Goal: Transaction & Acquisition: Purchase product/service

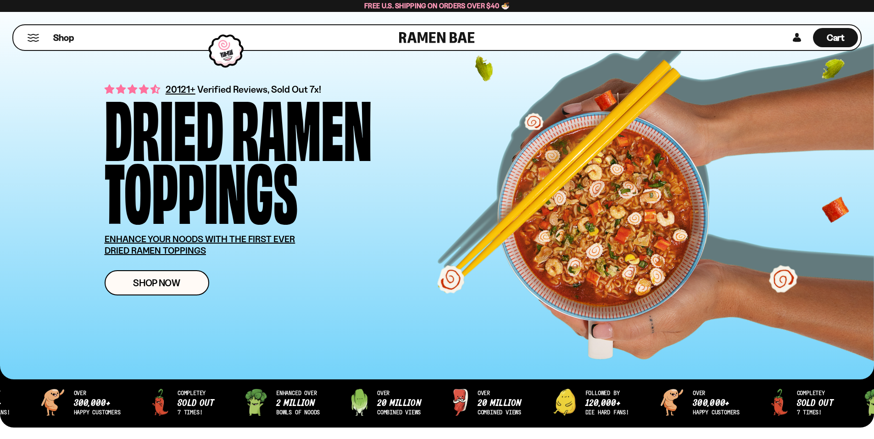
click at [35, 36] on button "Mobile Menu Trigger" at bounding box center [33, 38] width 12 height 8
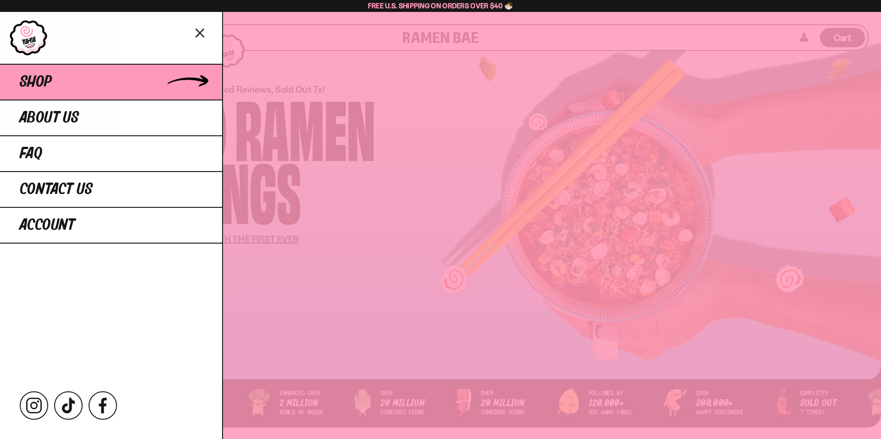
click at [69, 78] on link "Shop" at bounding box center [111, 82] width 222 height 36
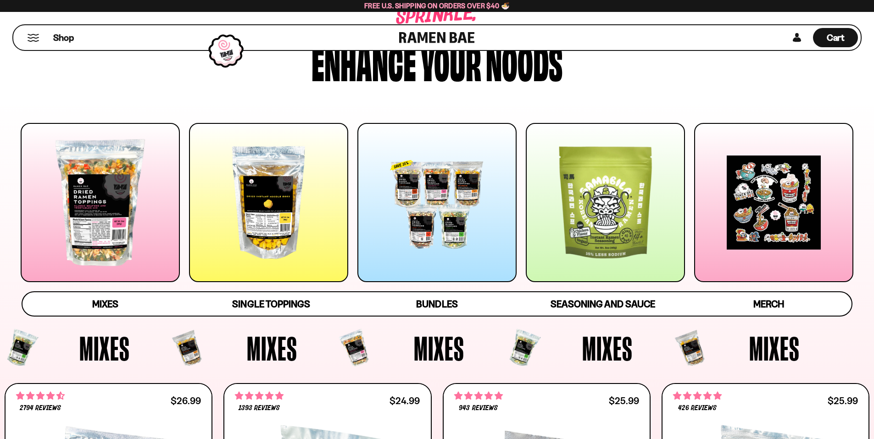
scroll to position [92, 0]
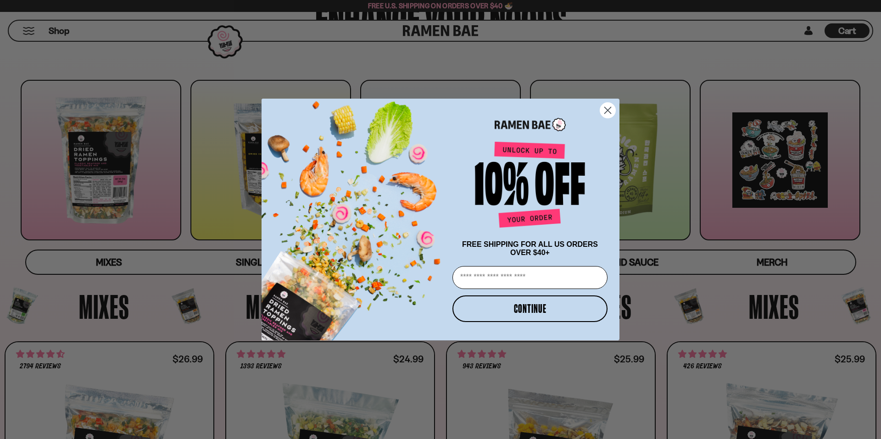
click at [607, 110] on circle "Close dialog" at bounding box center [607, 110] width 15 height 15
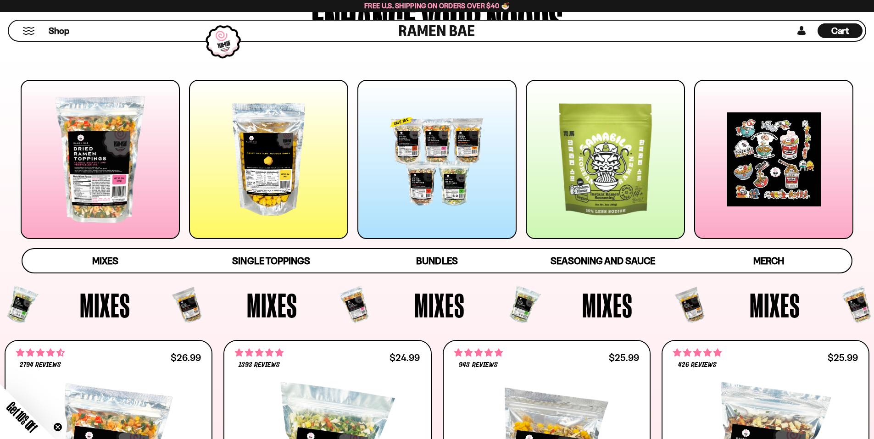
click at [452, 173] on div at bounding box center [437, 159] width 159 height 159
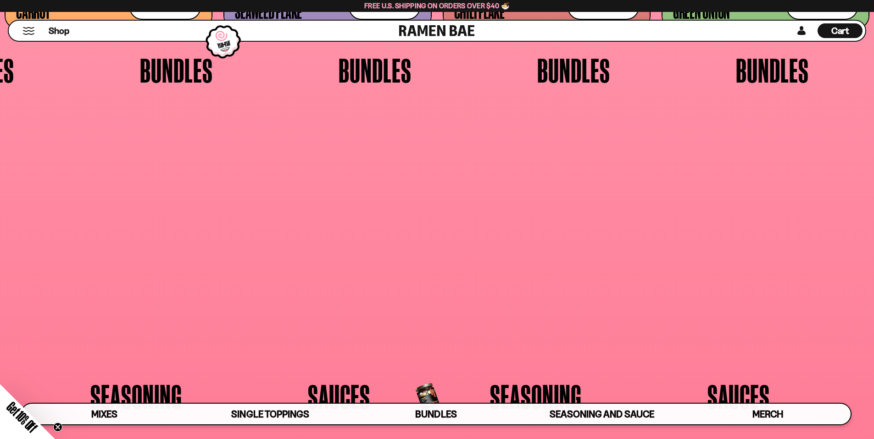
scroll to position [2382, 0]
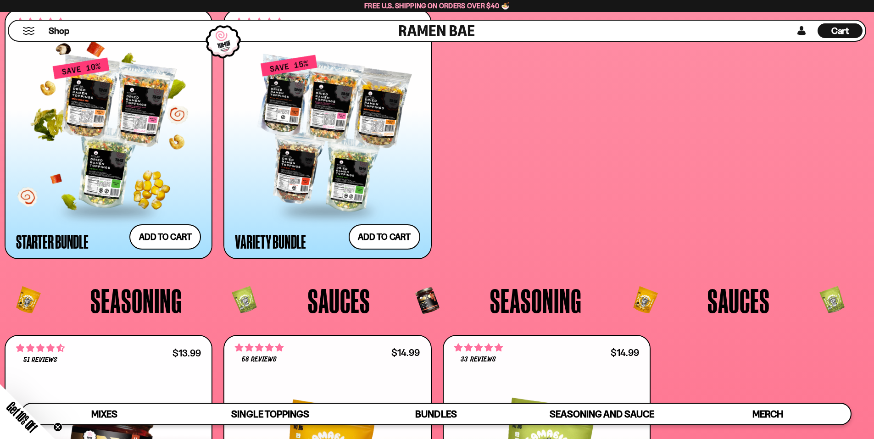
click at [150, 151] on div at bounding box center [108, 133] width 185 height 153
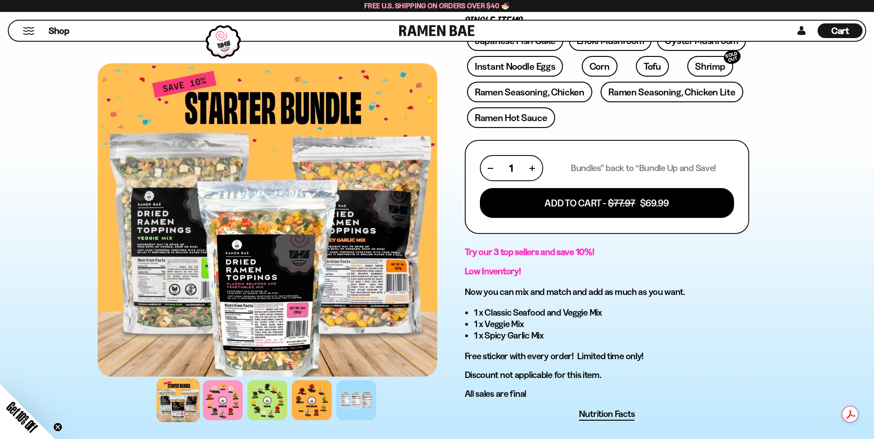
scroll to position [275, 0]
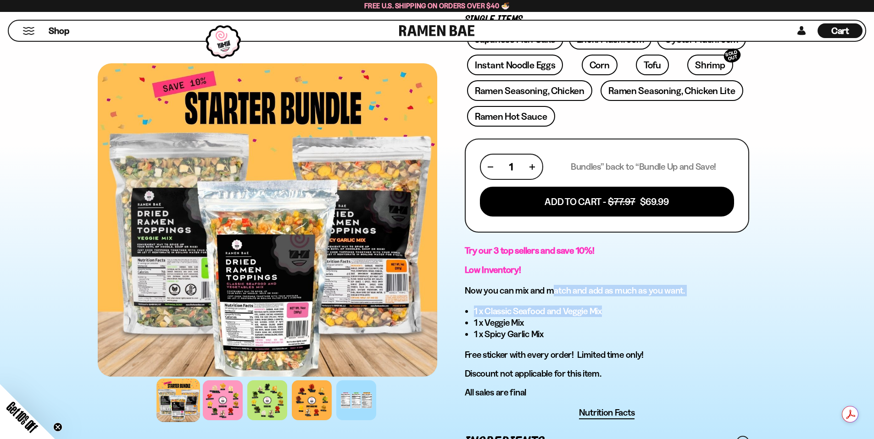
drag, startPoint x: 568, startPoint y: 297, endPoint x: 629, endPoint y: 297, distance: 61.1
click at [629, 297] on div "Try our 3 top sellers and save 10%! Low Inventory! Now you can mix and match an…" at bounding box center [607, 321] width 285 height 153
click at [643, 292] on h3 "Now you can mix and match and add as much as you want." at bounding box center [607, 290] width 285 height 11
drag, startPoint x: 497, startPoint y: 309, endPoint x: 534, endPoint y: 332, distance: 44.1
click at [534, 332] on ul "1 x Classic Seafood and Veggie Mix 1 x Veggie Mix 1 x Spicy Garlic Mix" at bounding box center [611, 323] width 275 height 34
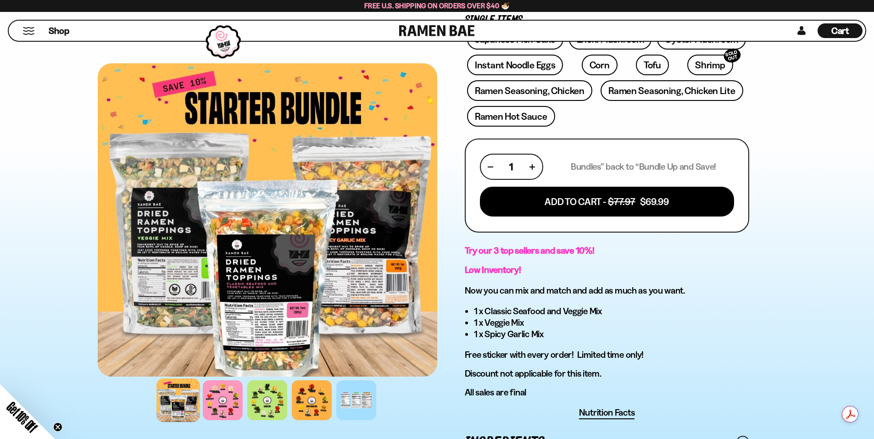
click at [575, 335] on li "1 x Spicy Garlic Mix" at bounding box center [611, 334] width 275 height 11
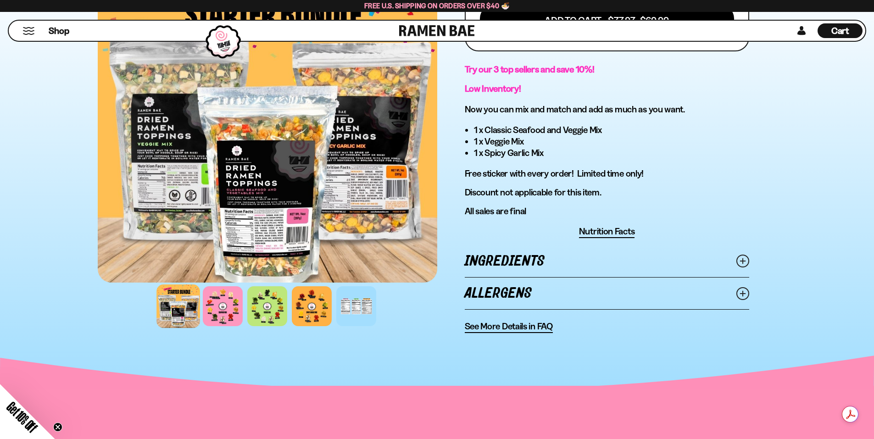
scroll to position [459, 0]
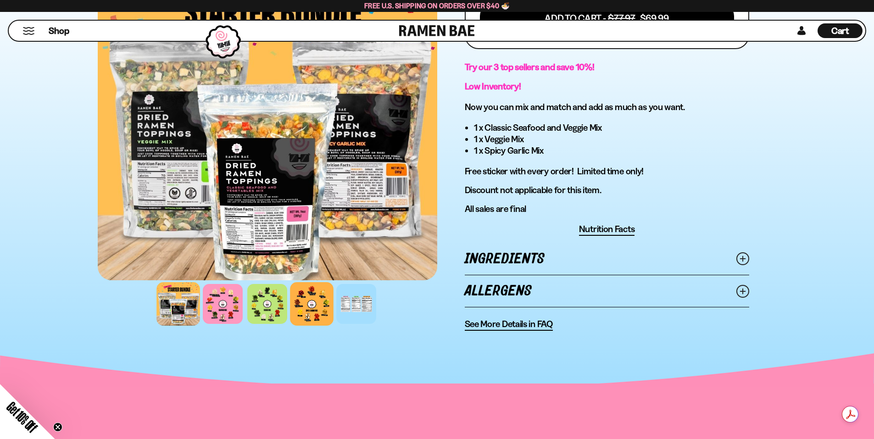
click at [306, 303] on div at bounding box center [312, 304] width 44 height 44
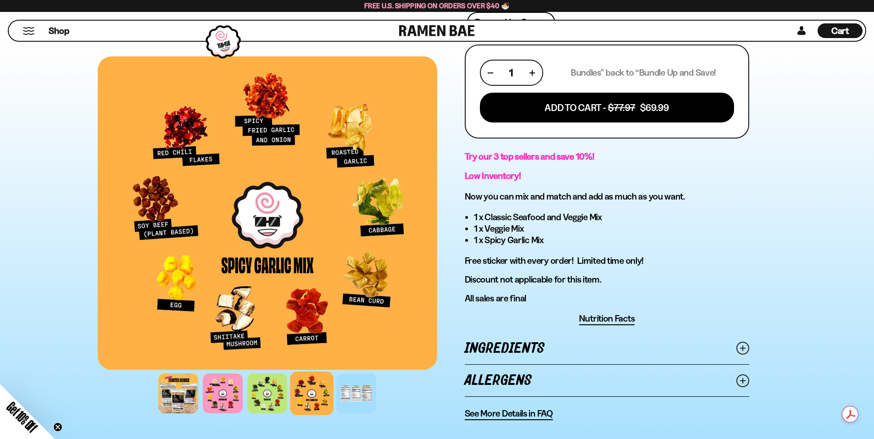
scroll to position [367, 0]
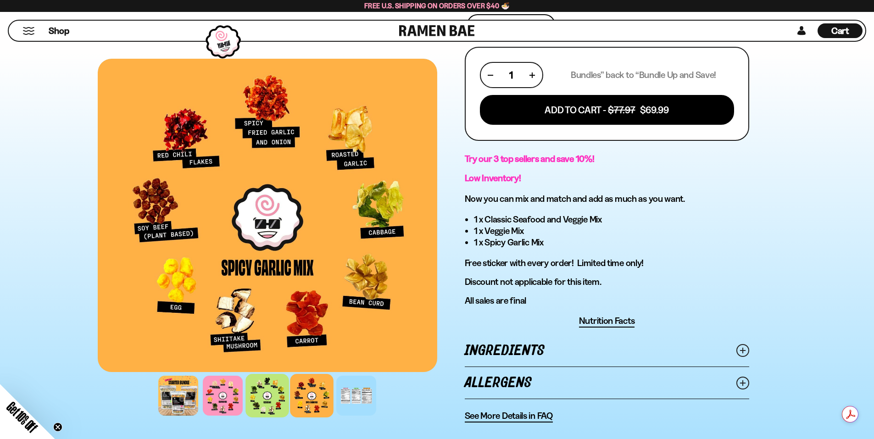
click at [267, 392] on div at bounding box center [268, 396] width 44 height 44
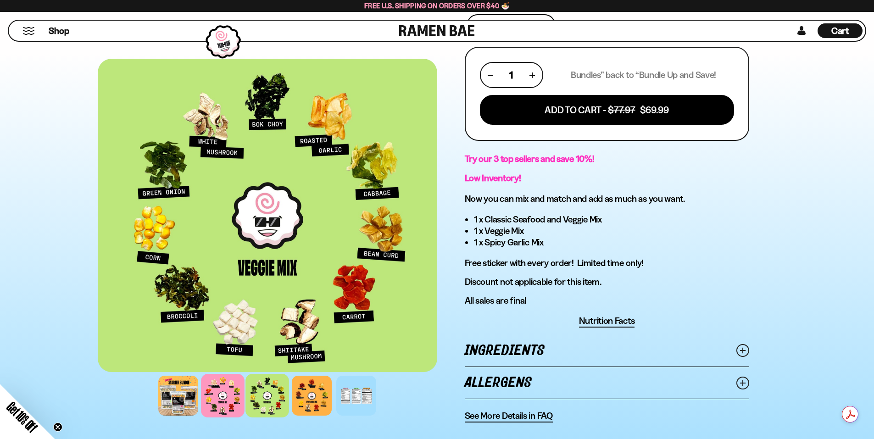
click at [224, 395] on div at bounding box center [223, 396] width 44 height 44
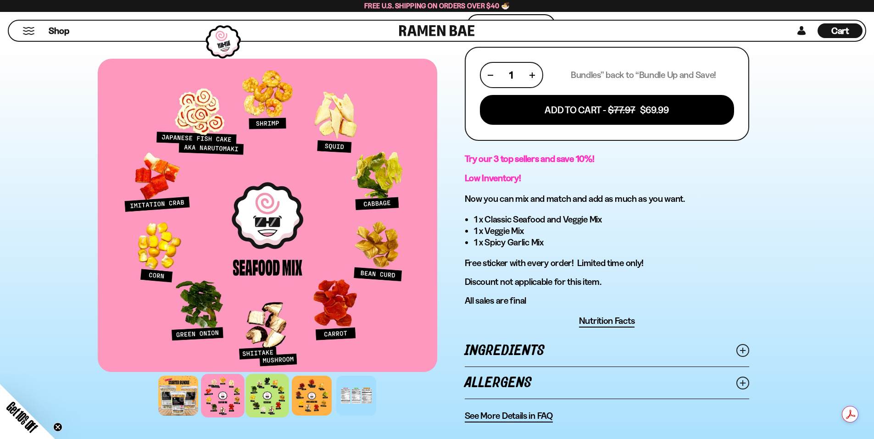
click at [249, 402] on div at bounding box center [268, 396] width 44 height 44
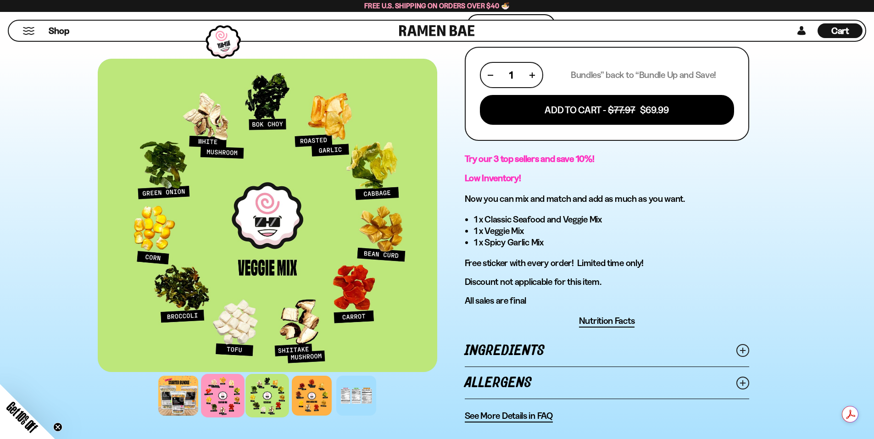
click at [233, 400] on div at bounding box center [223, 396] width 44 height 44
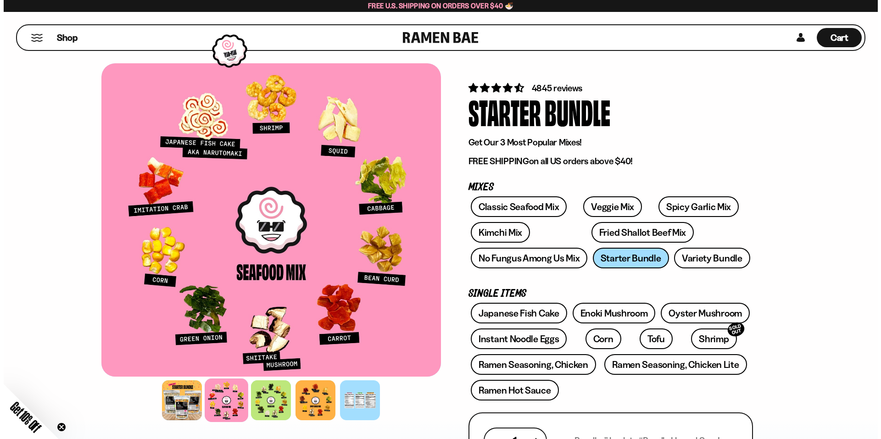
scroll to position [0, 0]
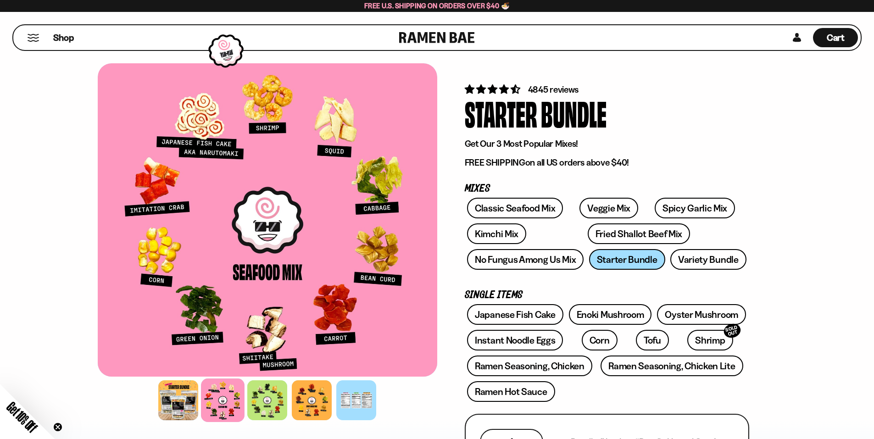
click at [42, 40] on div "Shop" at bounding box center [207, 37] width 383 height 25
click at [33, 40] on button "Mobile Menu Trigger" at bounding box center [33, 38] width 12 height 8
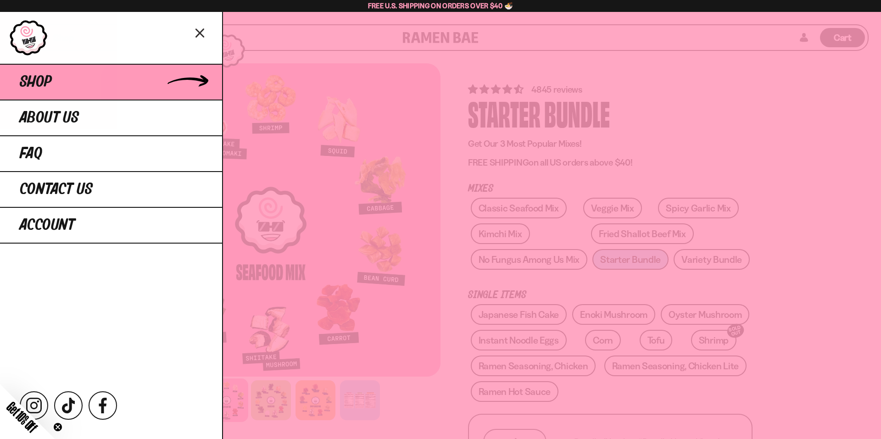
click at [67, 86] on link "Shop" at bounding box center [111, 82] width 222 height 36
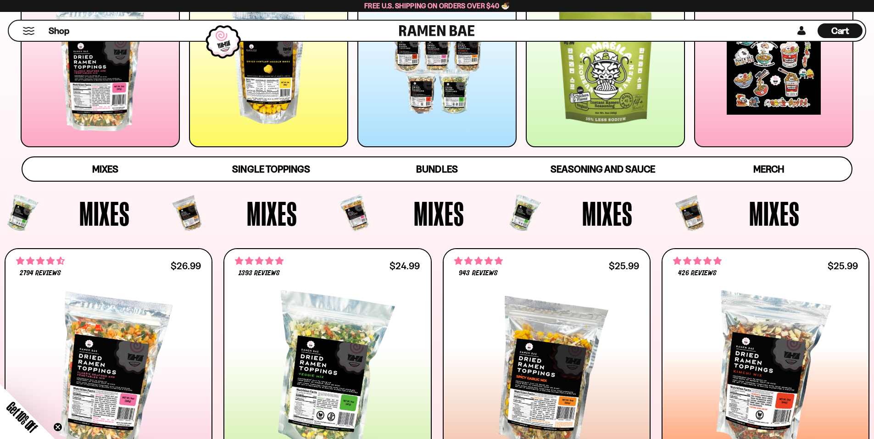
scroll to position [183, 0]
click at [104, 168] on span "Mixes" at bounding box center [105, 170] width 26 height 13
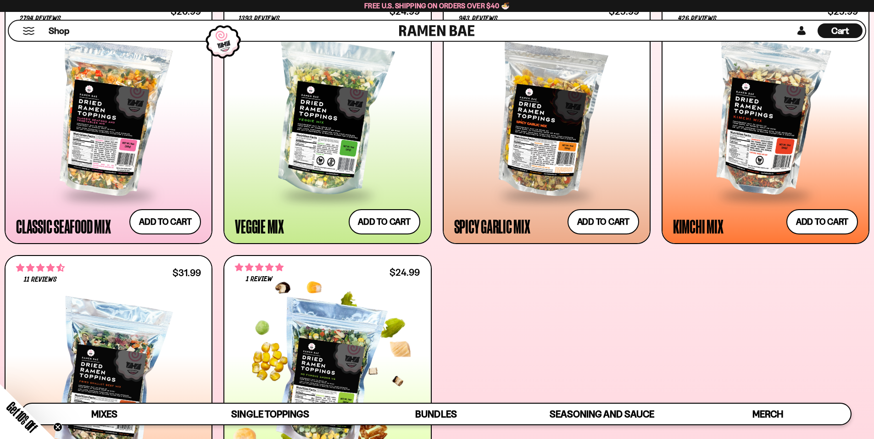
scroll to position [606, 0]
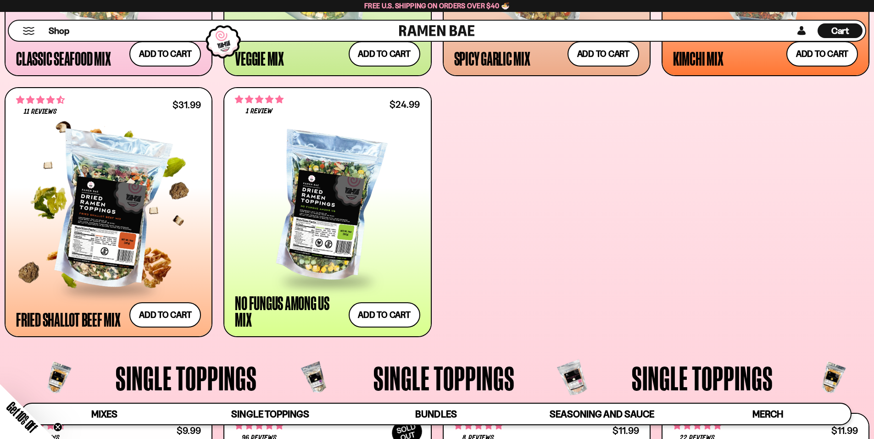
click at [103, 219] on div at bounding box center [108, 211] width 185 height 153
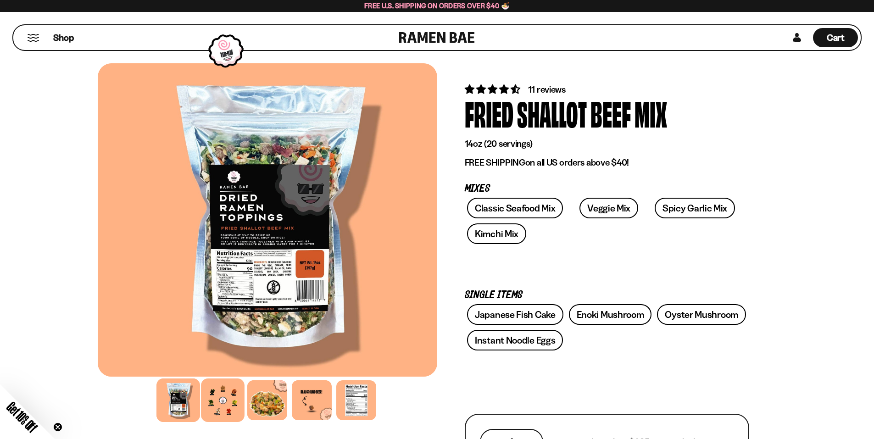
click at [234, 414] on div at bounding box center [223, 401] width 44 height 44
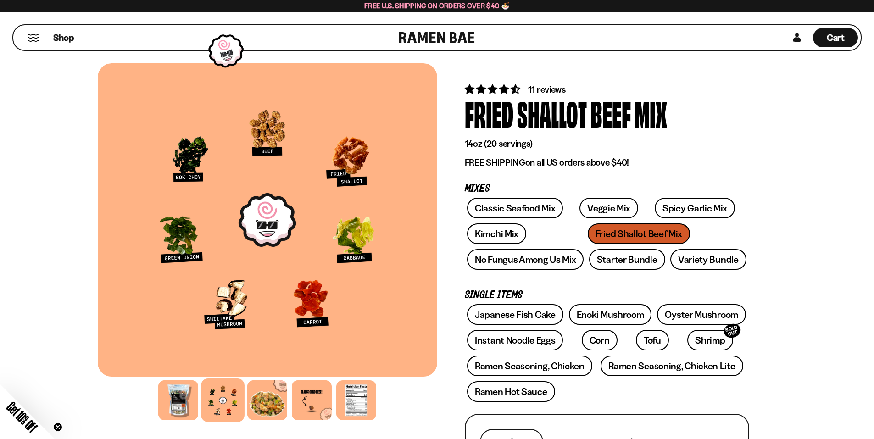
click at [32, 40] on button "Mobile Menu Trigger" at bounding box center [33, 38] width 12 height 8
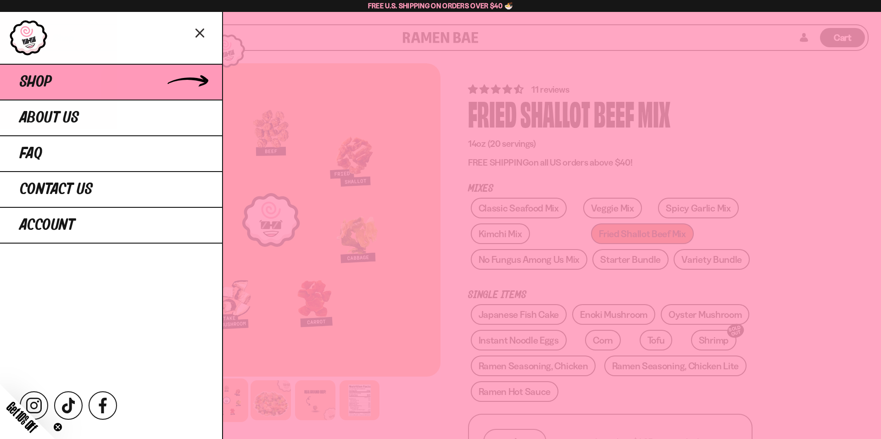
click at [63, 81] on link "Shop" at bounding box center [111, 82] width 222 height 36
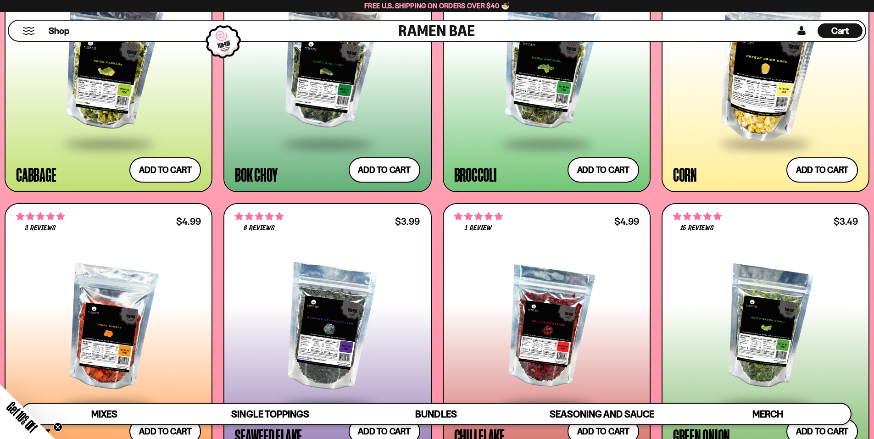
scroll to position [2157, 0]
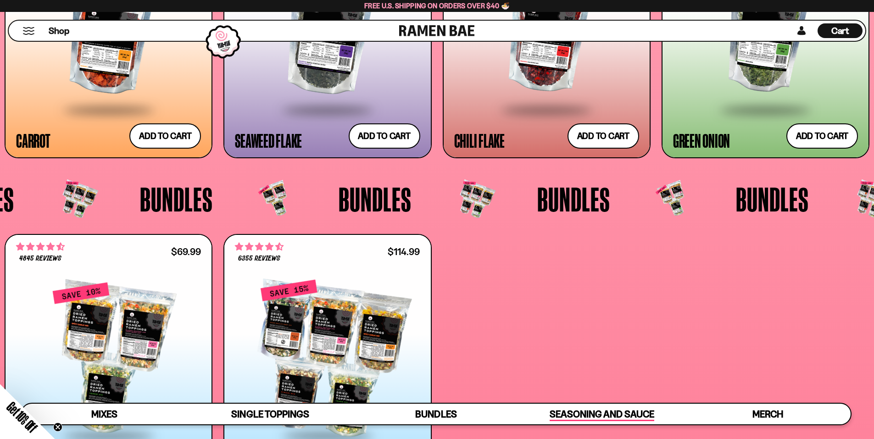
click at [611, 409] on span "Seasoning and Sauce" at bounding box center [602, 415] width 104 height 13
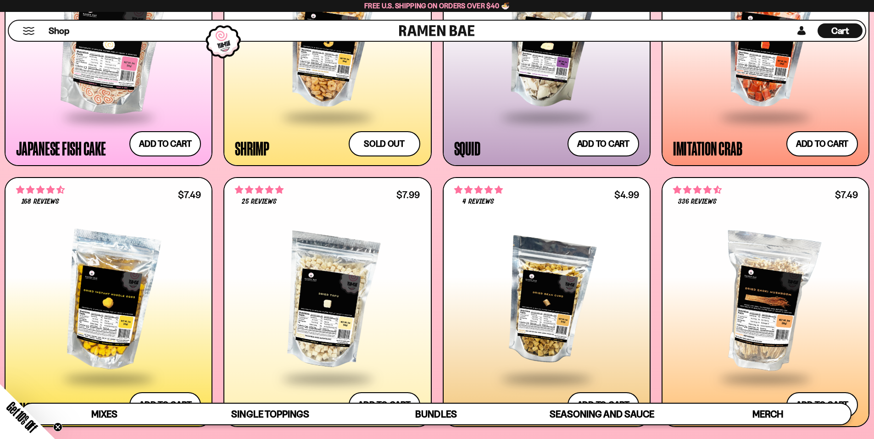
scroll to position [872, 0]
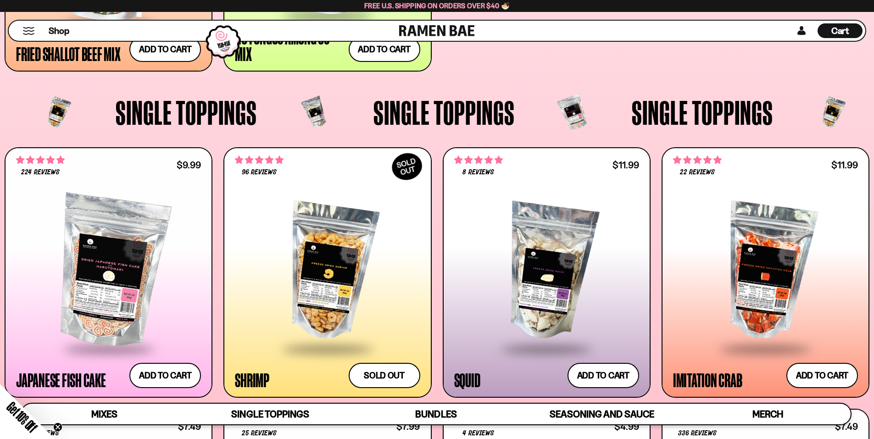
click at [29, 39] on div "Shop" at bounding box center [205, 31] width 388 height 20
click at [55, 33] on span "Shop" at bounding box center [59, 31] width 22 height 14
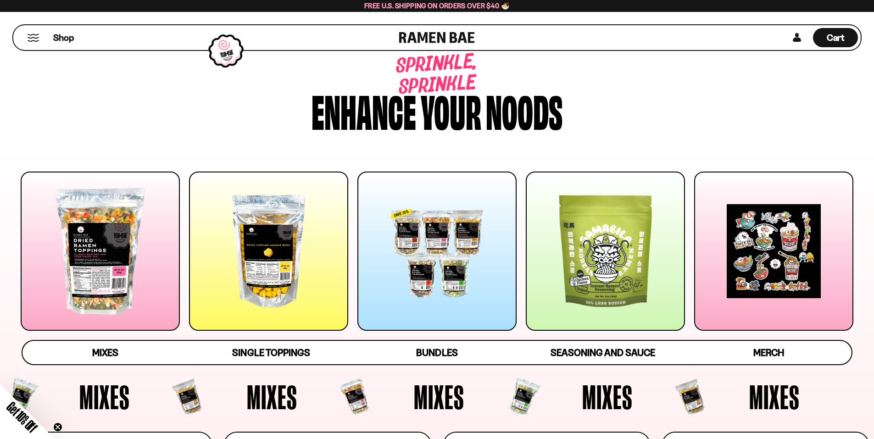
click at [33, 40] on button "Mobile Menu Trigger" at bounding box center [33, 38] width 12 height 8
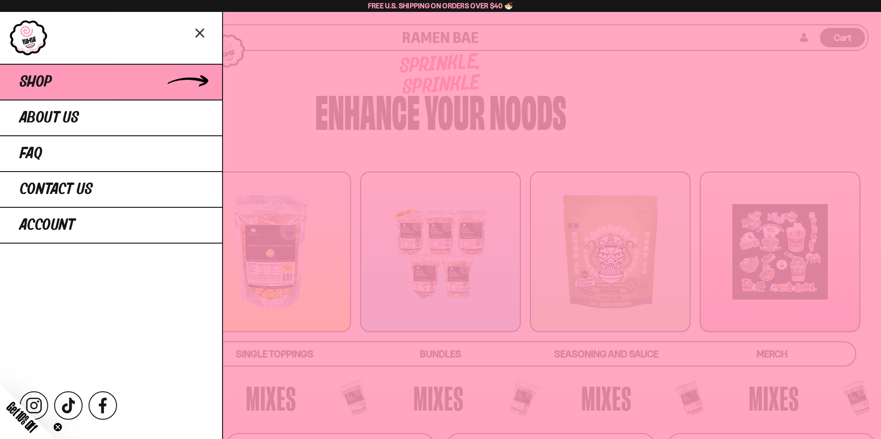
click at [81, 85] on link "Shop" at bounding box center [111, 82] width 222 height 36
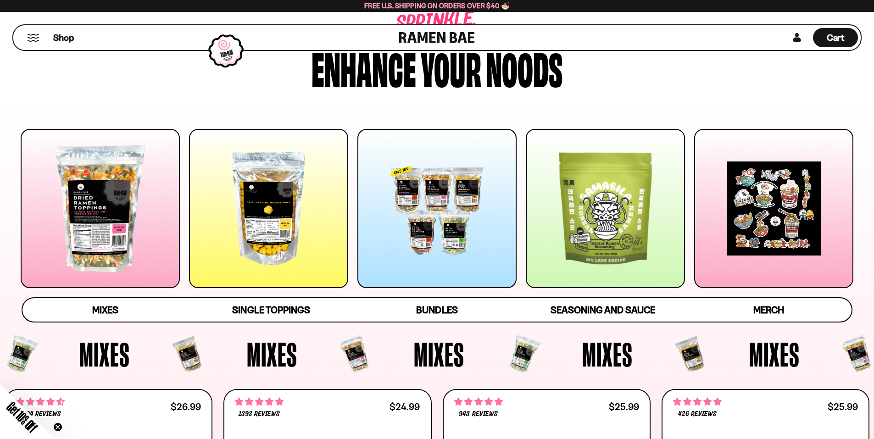
scroll to position [46, 0]
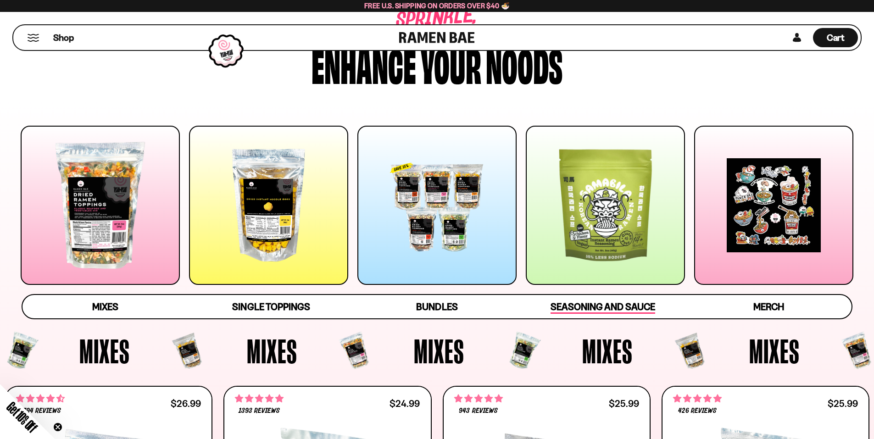
click at [575, 310] on span "Seasoning and Sauce" at bounding box center [603, 307] width 104 height 13
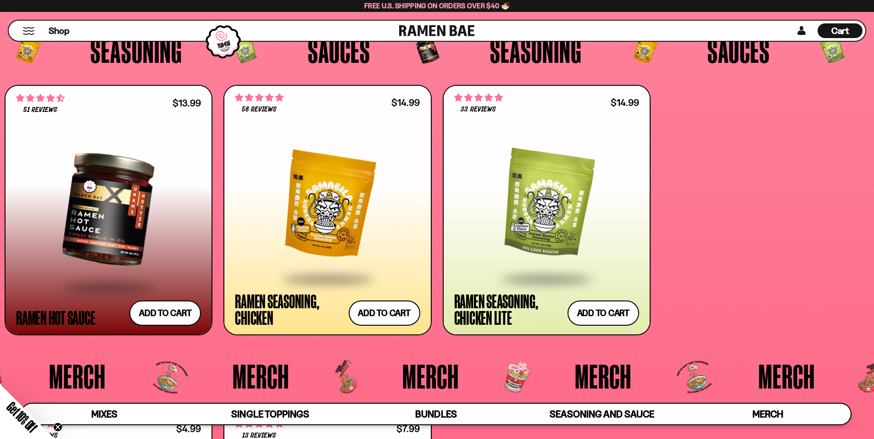
scroll to position [2571, 0]
